Goal: Ask a question

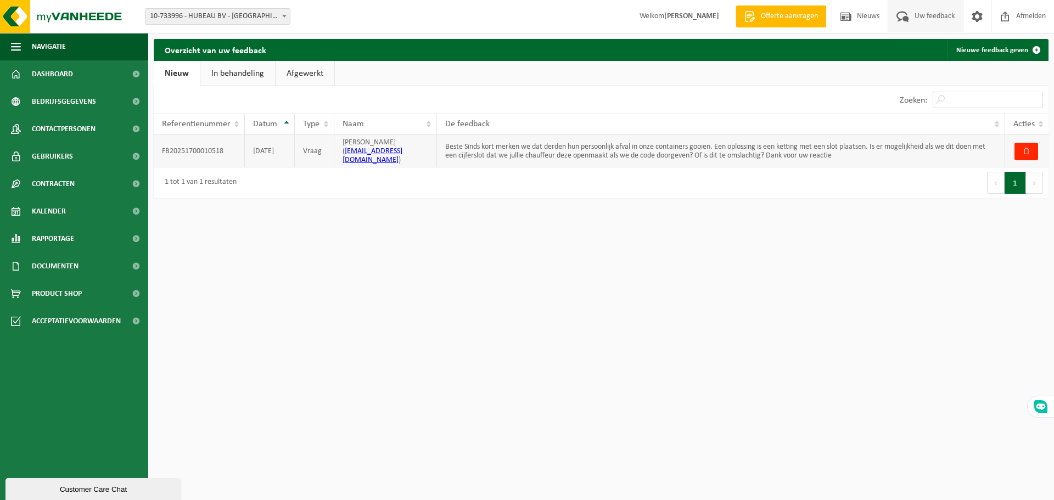
click at [531, 150] on td "Beste Sinds kort merken we dat derden hun persoonlijk afval in onze containers …" at bounding box center [721, 150] width 568 height 33
click at [315, 146] on td "Vraag" at bounding box center [315, 150] width 40 height 33
click at [179, 142] on td "FB20251700010518" at bounding box center [199, 150] width 91 height 33
click at [504, 149] on td "Beste Sinds kort merken we dat derden hun persoonlijk afval in onze containers …" at bounding box center [721, 150] width 568 height 33
click at [251, 73] on link "In behandeling" at bounding box center [237, 73] width 75 height 25
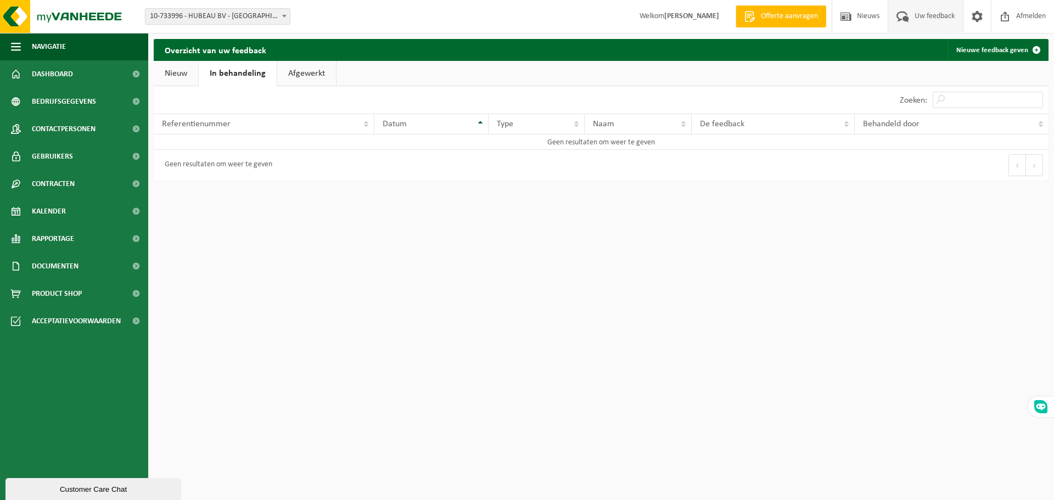
click at [318, 72] on link "Afgewerkt" at bounding box center [306, 73] width 59 height 25
click at [189, 74] on link "Nieuw" at bounding box center [176, 73] width 44 height 25
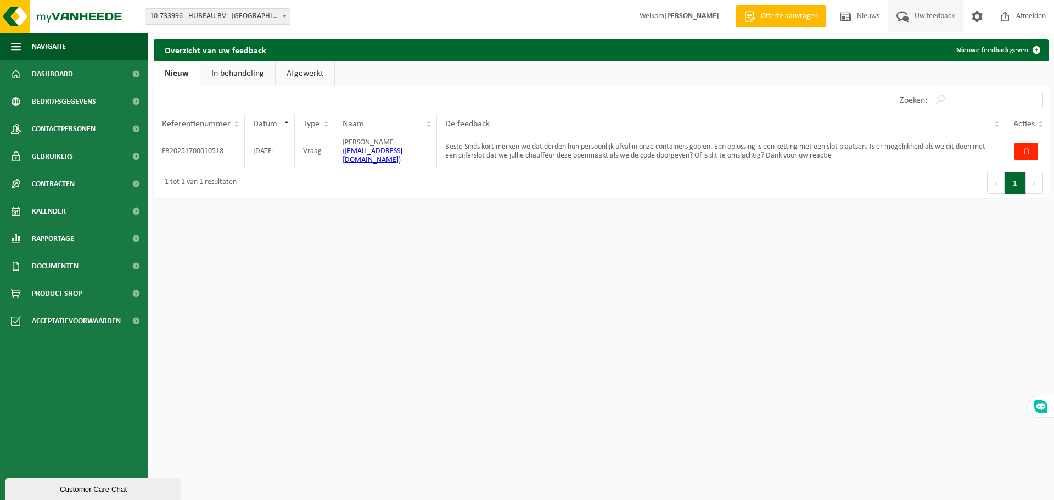
click at [146, 488] on div "Customer Care Chat" at bounding box center [93, 489] width 159 height 8
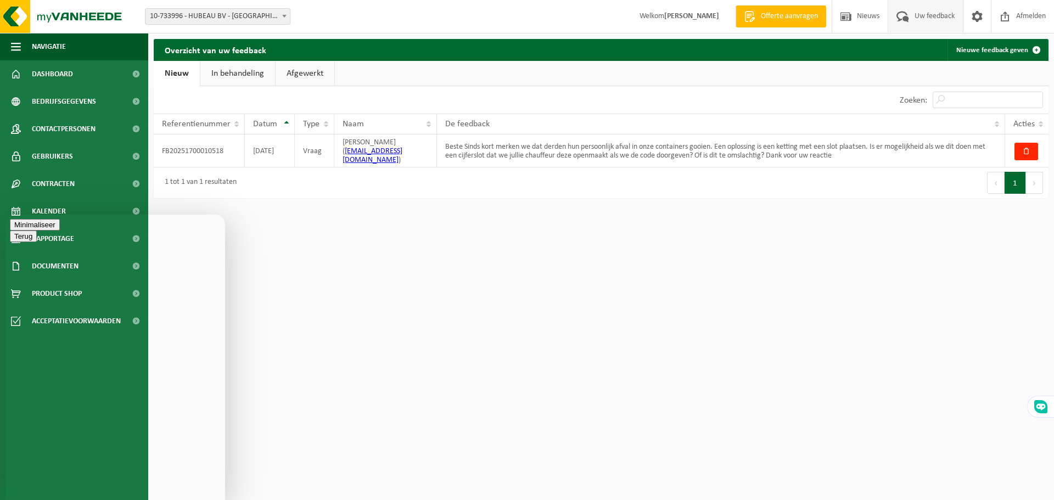
type textarea "Hallo"
type textarea "ik opende vorige week een ticket maar kreeg daar nog geen wantwoord op"
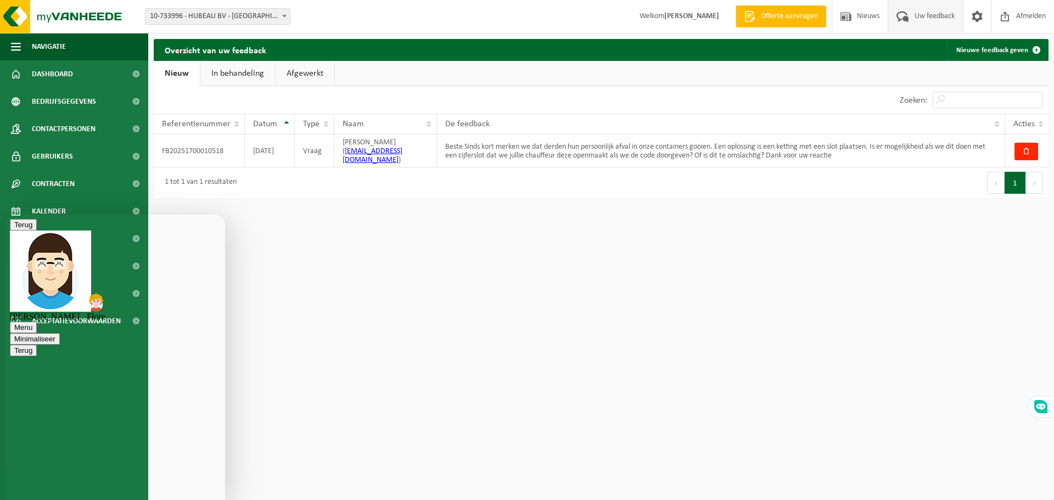
scroll to position [31, 0]
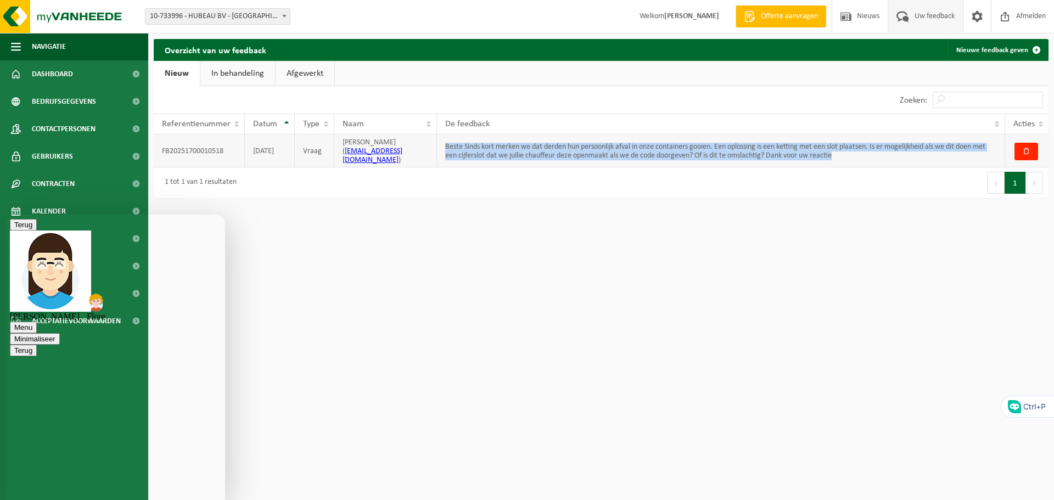
drag, startPoint x: 446, startPoint y: 144, endPoint x: 889, endPoint y: 149, distance: 443.0
click at [889, 149] on td "Beste Sinds kort merken we dat derden hun persoonlijk afval in onze containers …" at bounding box center [721, 150] width 568 height 33
copy td "Beste Sinds kort merken we dat derden hun persoonlijk afval in onze containers …"
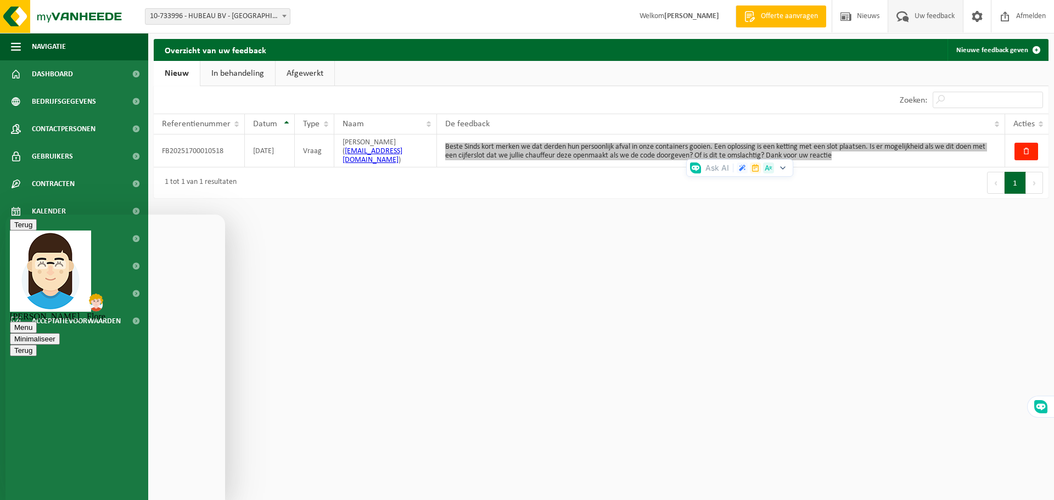
paste textarea "Beste Sinds kort merken we dat derden hun persoonlijk afval in onze containers …"
type textarea "Beste Sinds kort merken we dat derden hun persoonlijk afval in onze containers …"
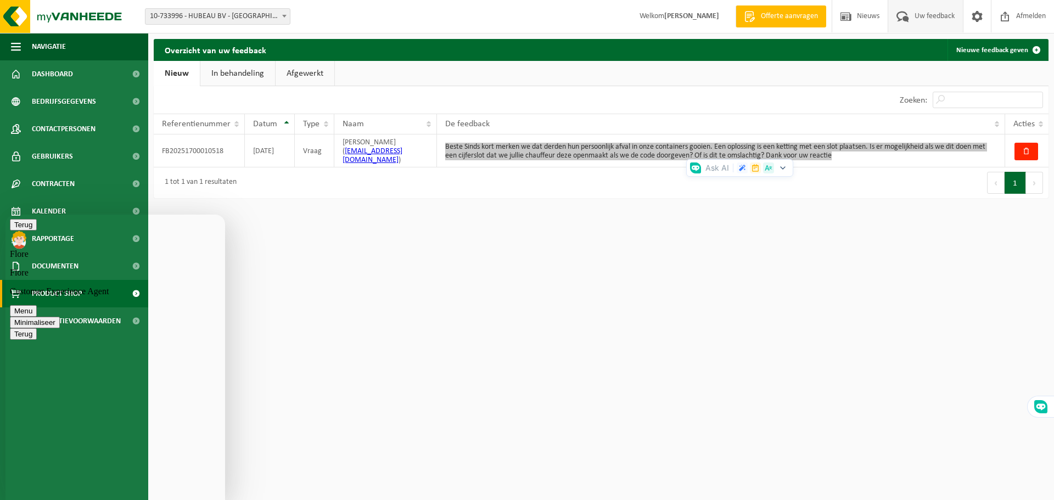
scroll to position [136, 0]
type textarea "ok dan doen we dit zo. hoe kan ik de code van het hangslot doorgeven?"
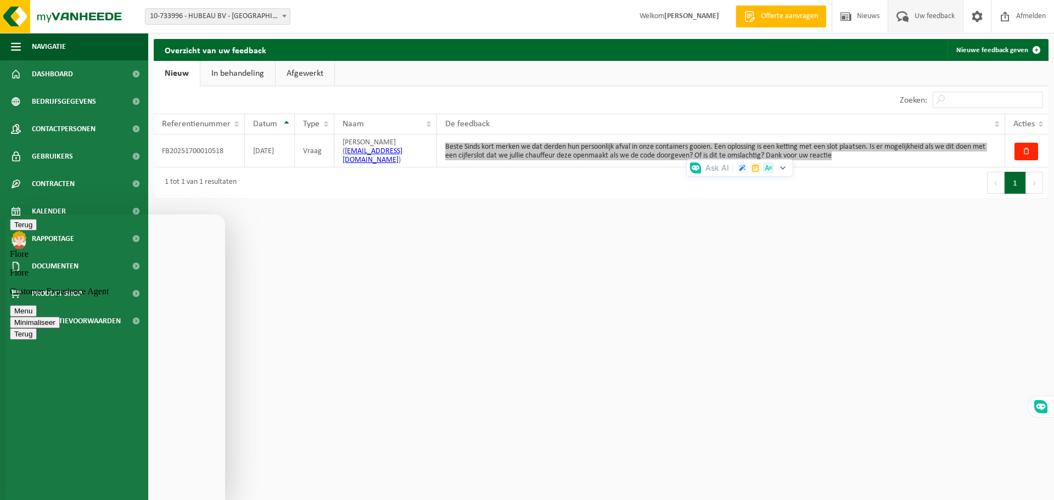
drag, startPoint x: 160, startPoint y: 425, endPoint x: 52, endPoint y: 428, distance: 108.2
copy link "customercare@vanheede.com"
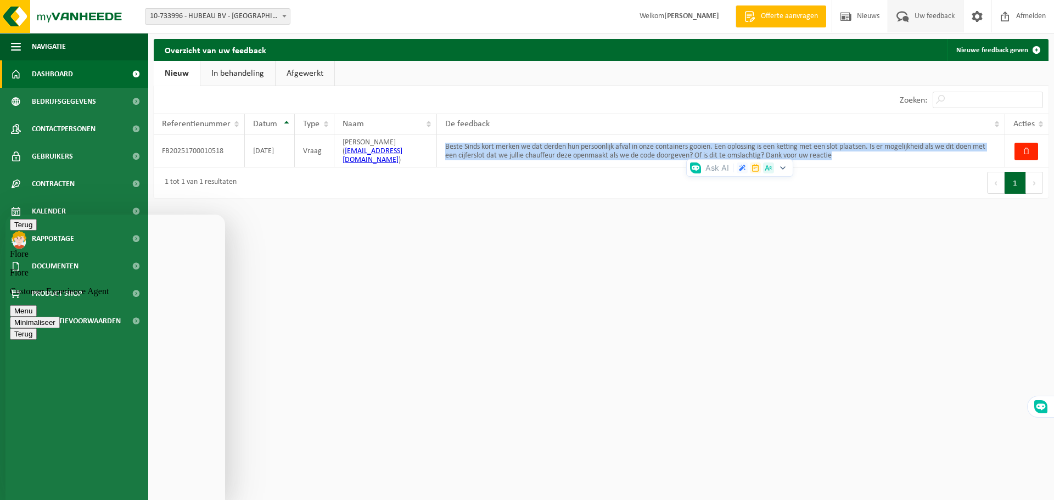
click at [82, 80] on link "Dashboard" at bounding box center [74, 73] width 148 height 27
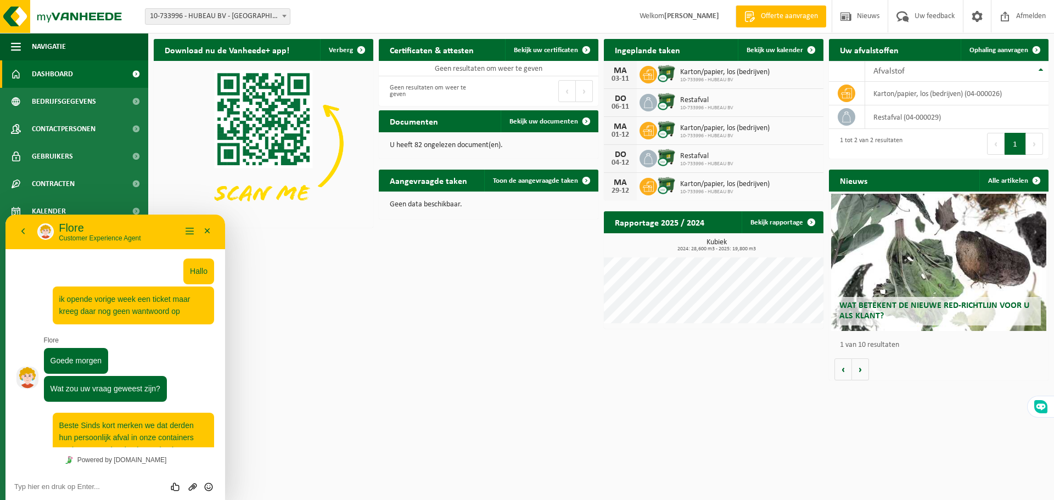
scroll to position [247, 0]
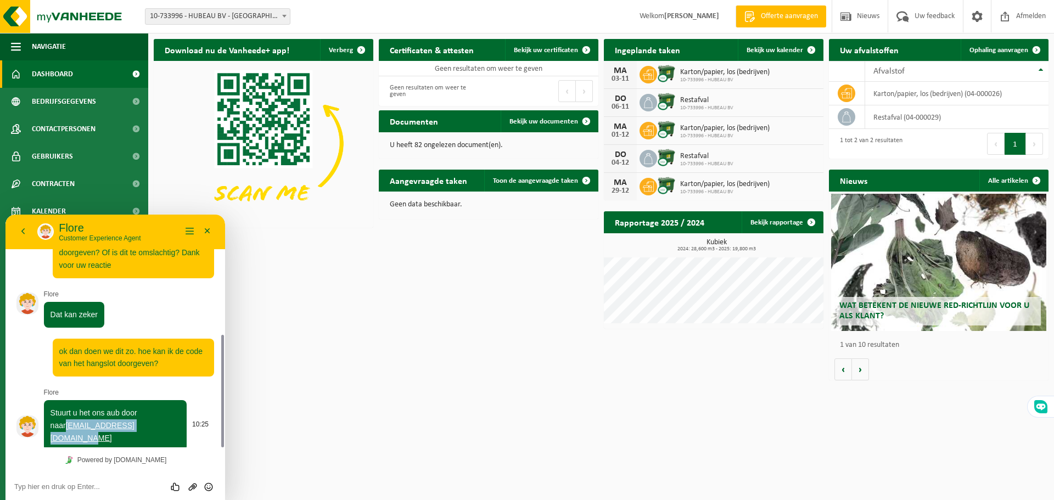
drag, startPoint x: 162, startPoint y: 427, endPoint x: 52, endPoint y: 428, distance: 110.3
click at [52, 428] on p "Stuurt u het ons aub door naar customercare@vanheede.com" at bounding box center [115, 425] width 130 height 37
copy link "customercare@vanheede.com"
click at [78, 485] on textarea at bounding box center [115, 486] width 202 height 9
type textarea "ok dank je , is doorgegeven"
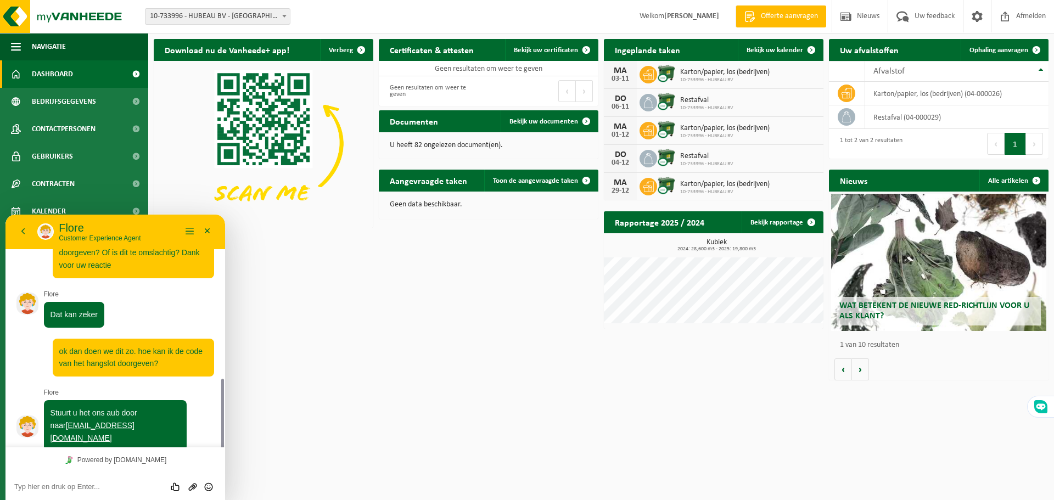
scroll to position [283, 0]
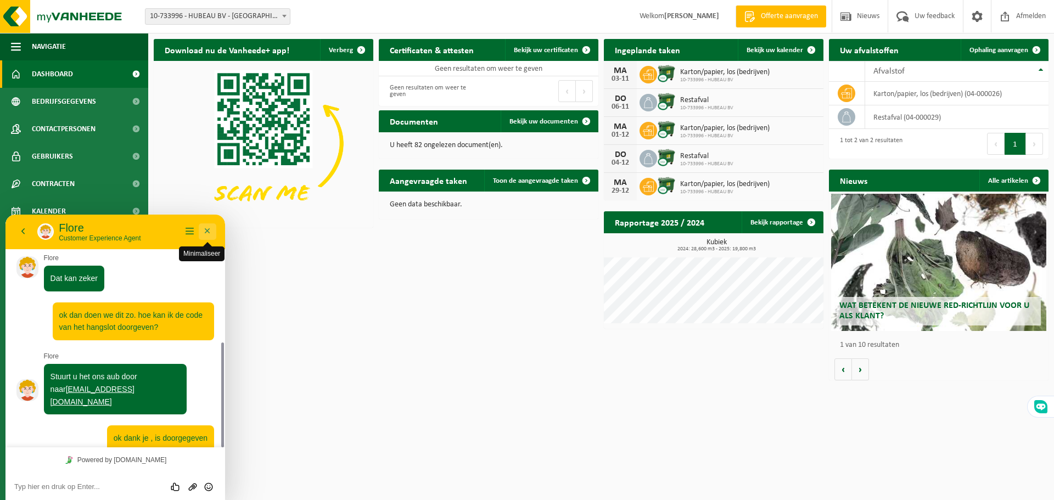
click at [208, 229] on button "Minimaliseer" at bounding box center [208, 231] width 18 height 16
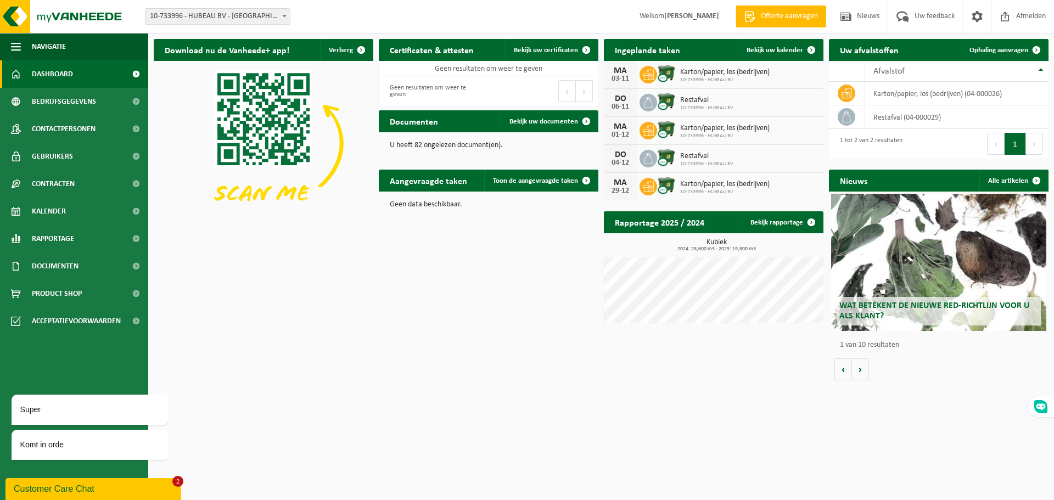
click at [106, 488] on div "Customer Care Chat" at bounding box center [93, 488] width 159 height 13
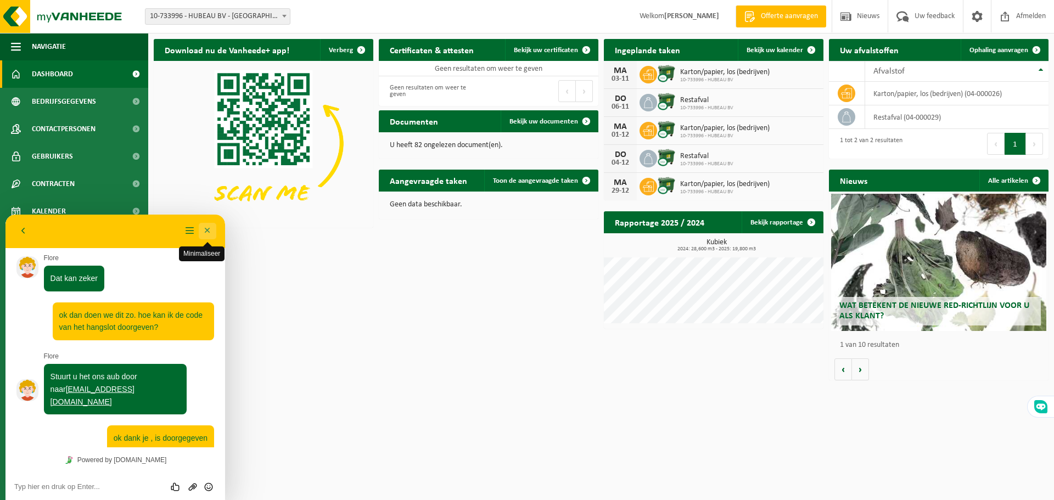
click at [205, 231] on button "Minimaliseer" at bounding box center [208, 231] width 18 height 16
